Goal: Information Seeking & Learning: Learn about a topic

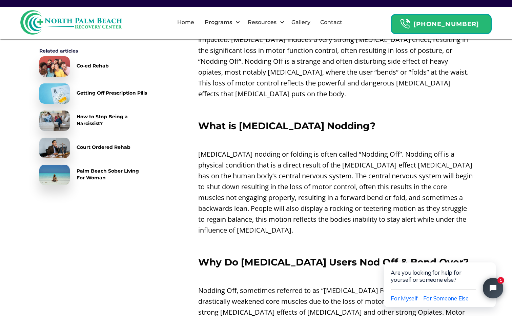
scroll to position [305, 0]
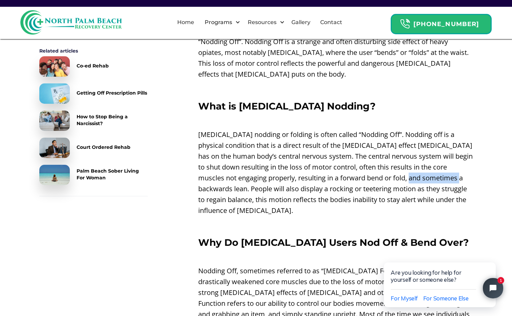
drag, startPoint x: 426, startPoint y: 166, endPoint x: 212, endPoint y: 180, distance: 215.2
click at [212, 180] on p "[MEDICAL_DATA] nodding or folding is often called “Nodding Off”. Nodding off is…" at bounding box center [335, 172] width 275 height 87
copy p "backwards lean"
click at [410, 163] on p "[MEDICAL_DATA] nodding or folding is often called “Nodding Off”. Nodding off is…" at bounding box center [335, 172] width 275 height 87
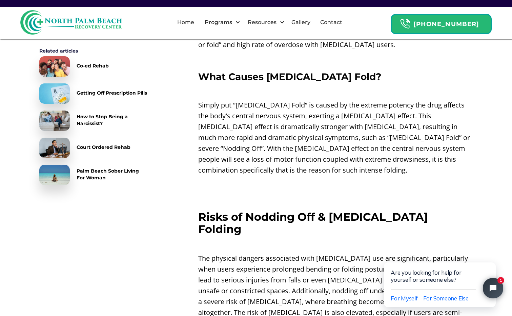
scroll to position [982, 0]
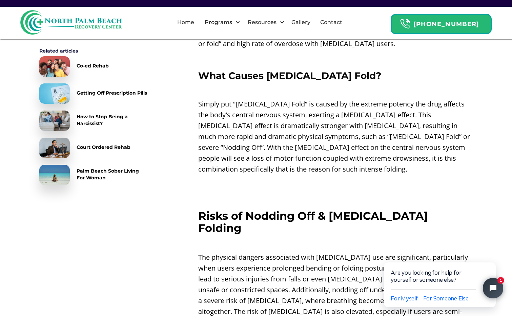
click at [300, 178] on p "‍" at bounding box center [335, 183] width 275 height 11
click at [294, 151] on p "Simply put “[MEDICAL_DATA] Fold” is caused by the extreme potency the drug affe…" at bounding box center [335, 137] width 275 height 76
click at [294, 150] on p "Simply put “[MEDICAL_DATA] Fold” is caused by the extreme potency the drug affe…" at bounding box center [335, 137] width 275 height 76
click at [294, 152] on p "Simply put “[MEDICAL_DATA] Fold” is caused by the extreme potency the drug affe…" at bounding box center [335, 137] width 275 height 76
drag, startPoint x: 332, startPoint y: 137, endPoint x: 298, endPoint y: 141, distance: 34.4
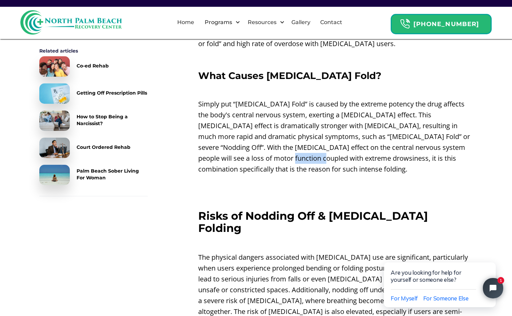
click at [298, 141] on p "Simply put “[MEDICAL_DATA] Fold” is caused by the extreme potency the drug affe…" at bounding box center [335, 137] width 275 height 76
copy p "drowsiness"
click at [360, 139] on p "Simply put “[MEDICAL_DATA] Fold” is caused by the extreme potency the drug affe…" at bounding box center [335, 137] width 275 height 76
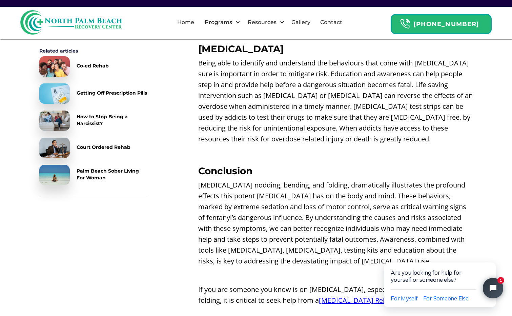
scroll to position [1388, 0]
